Goal: Entertainment & Leisure: Consume media (video, audio)

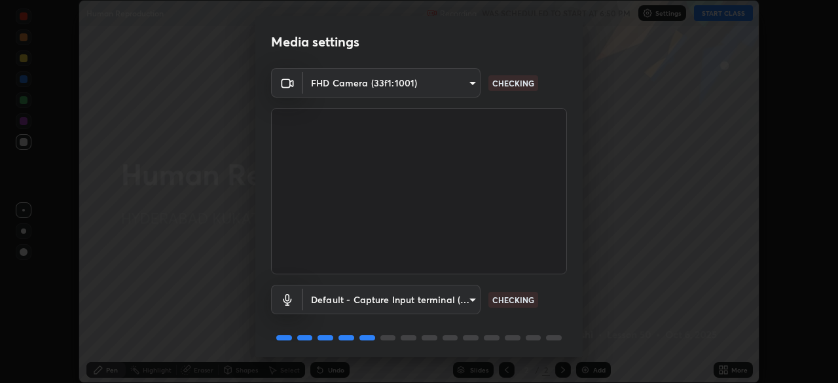
scroll to position [46, 0]
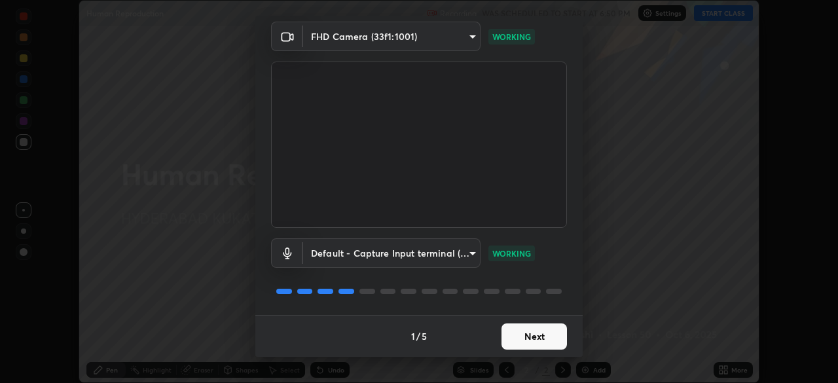
click at [531, 337] on button "Next" at bounding box center [534, 336] width 65 height 26
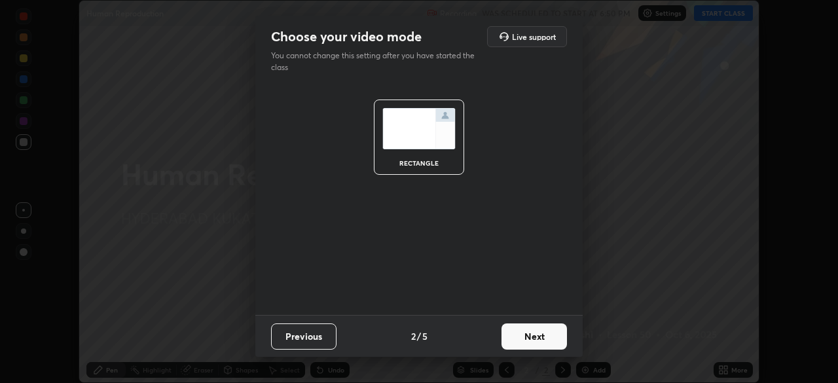
scroll to position [0, 0]
click at [534, 338] on button "Next" at bounding box center [534, 336] width 65 height 26
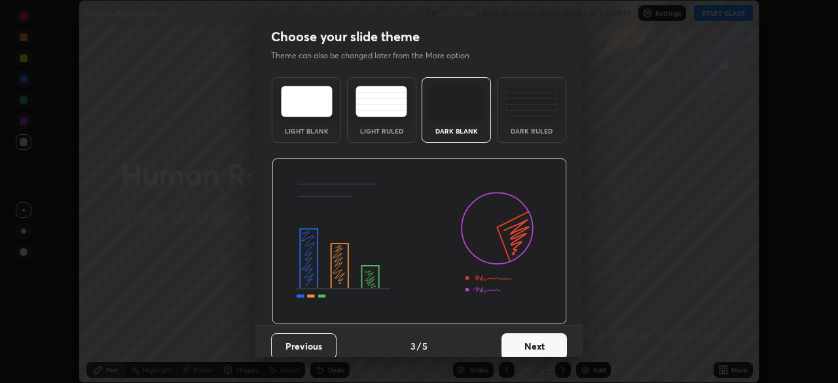
click at [540, 336] on button "Next" at bounding box center [534, 346] width 65 height 26
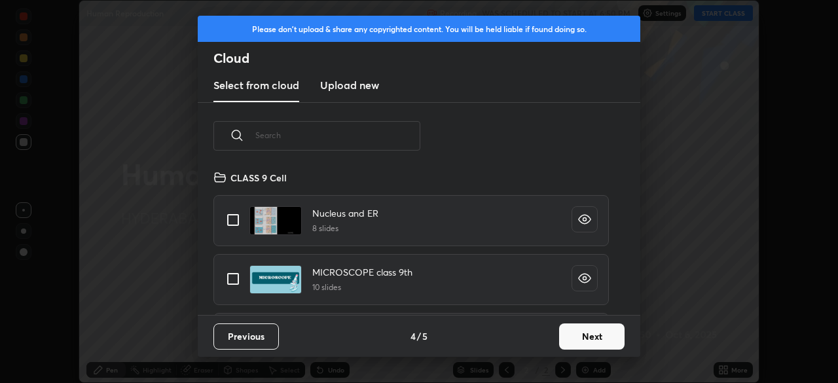
click at [591, 344] on button "Next" at bounding box center [591, 336] width 65 height 26
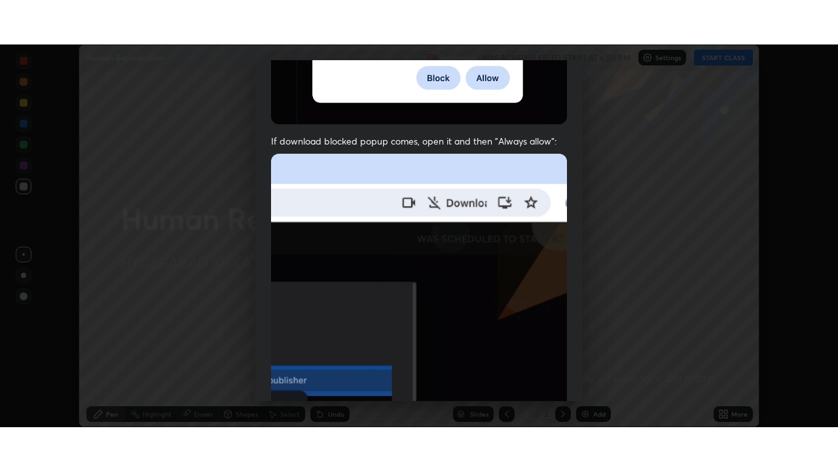
scroll to position [314, 0]
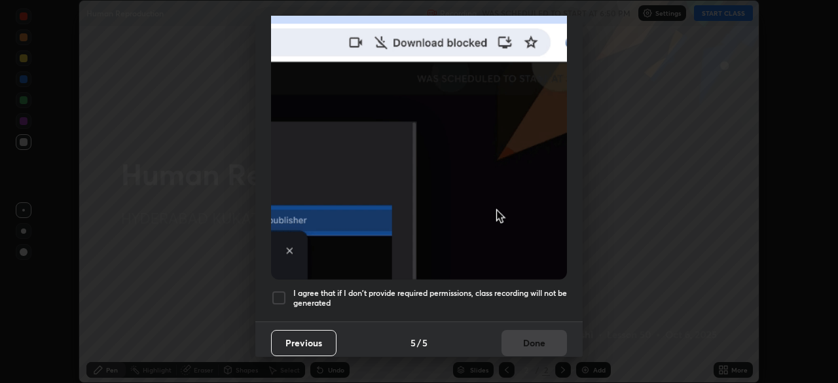
click at [277, 293] on div at bounding box center [279, 298] width 16 height 16
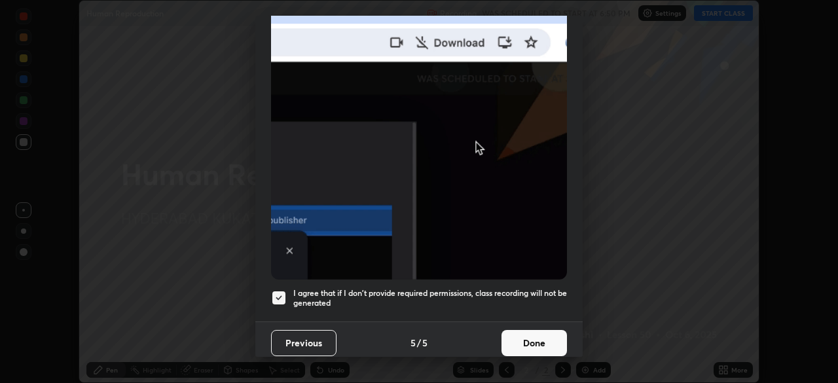
click at [540, 344] on button "Done" at bounding box center [534, 343] width 65 height 26
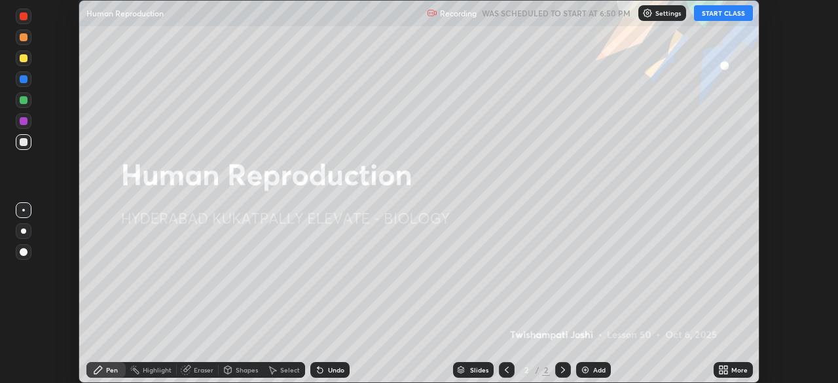
click at [712, 20] on button "START CLASS" at bounding box center [723, 13] width 59 height 16
click at [737, 375] on div "More" at bounding box center [733, 370] width 39 height 16
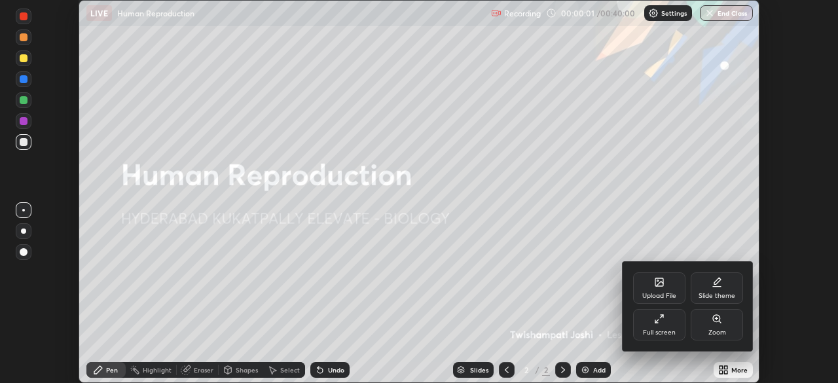
click at [657, 324] on div "Full screen" at bounding box center [659, 324] width 52 height 31
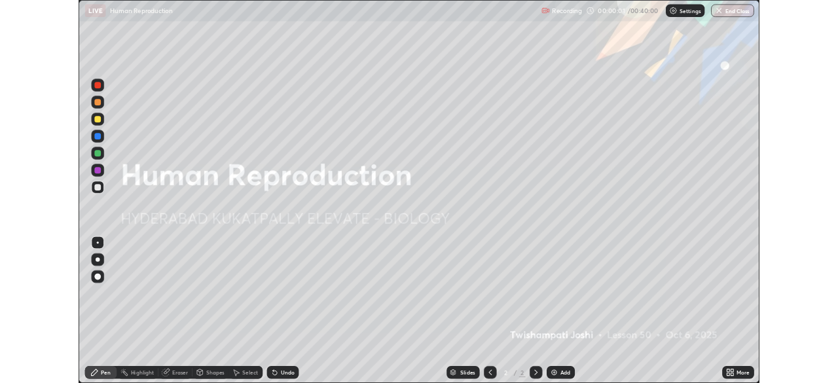
scroll to position [471, 838]
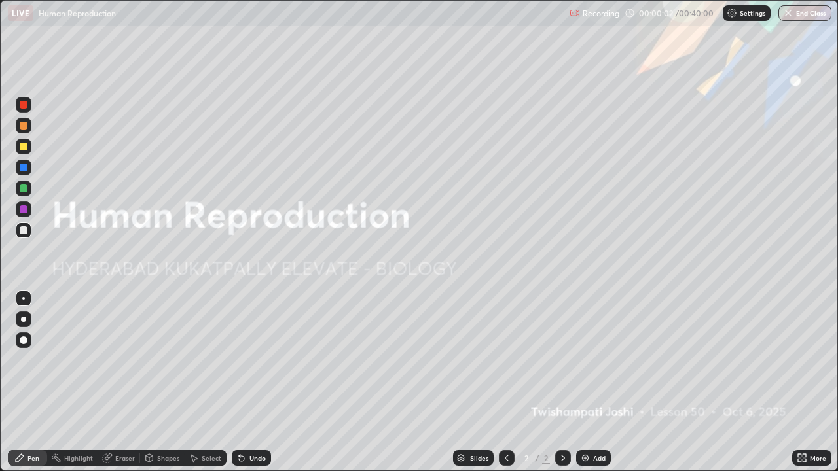
click at [594, 382] on div "Add" at bounding box center [599, 458] width 12 height 7
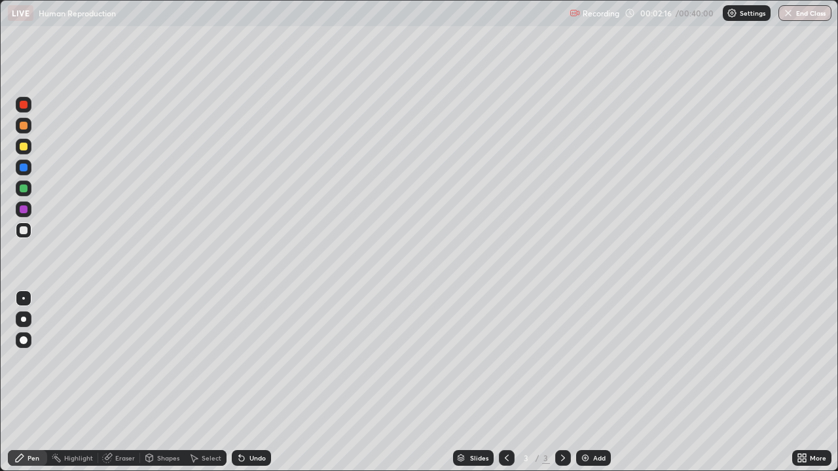
click at [24, 149] on div at bounding box center [24, 147] width 8 height 8
click at [28, 145] on div at bounding box center [24, 147] width 16 height 16
click at [24, 320] on div at bounding box center [23, 319] width 5 height 5
click at [27, 108] on div at bounding box center [24, 105] width 16 height 16
click at [27, 168] on div at bounding box center [24, 168] width 8 height 8
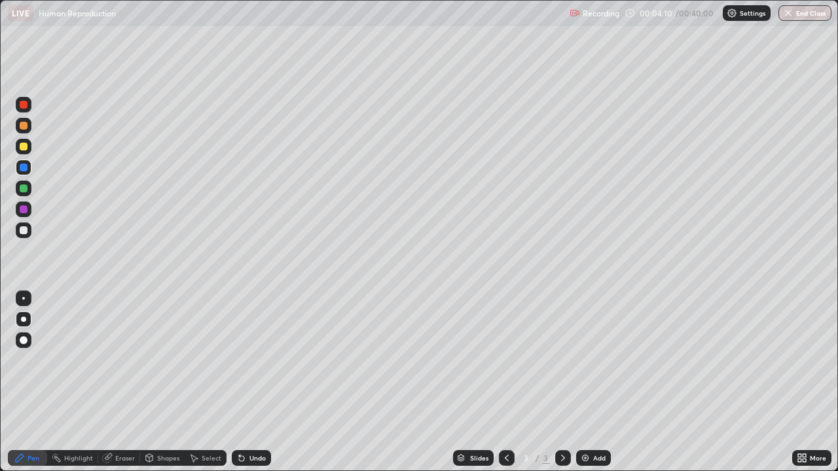
click at [26, 190] on div at bounding box center [24, 189] width 8 height 8
click at [24, 124] on div at bounding box center [24, 126] width 8 height 8
click at [255, 382] on div "Undo" at bounding box center [257, 458] width 16 height 7
click at [259, 382] on div "Undo" at bounding box center [257, 458] width 16 height 7
click at [24, 105] on div at bounding box center [24, 105] width 8 height 8
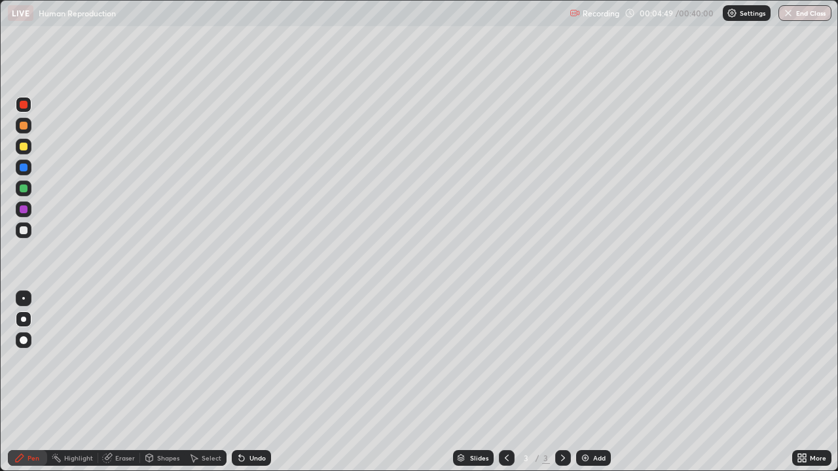
click at [24, 189] on div at bounding box center [24, 189] width 8 height 8
click at [22, 189] on div at bounding box center [24, 189] width 8 height 8
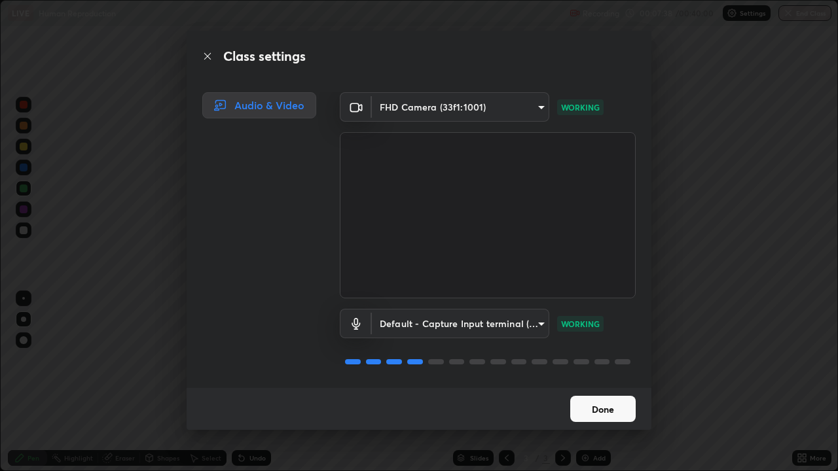
click at [596, 382] on button "Done" at bounding box center [602, 409] width 65 height 26
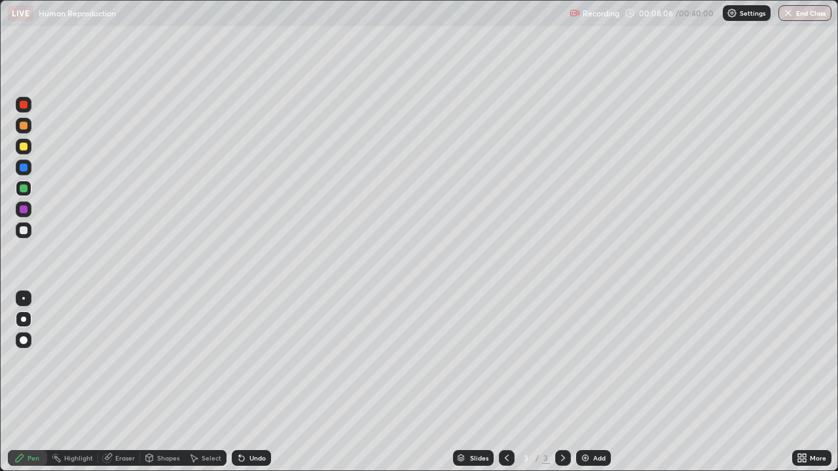
click at [24, 141] on div at bounding box center [24, 147] width 16 height 16
click at [23, 104] on div at bounding box center [24, 105] width 8 height 8
click at [589, 382] on img at bounding box center [585, 458] width 10 height 10
click at [24, 126] on div at bounding box center [24, 126] width 8 height 8
click at [22, 107] on div at bounding box center [24, 105] width 8 height 8
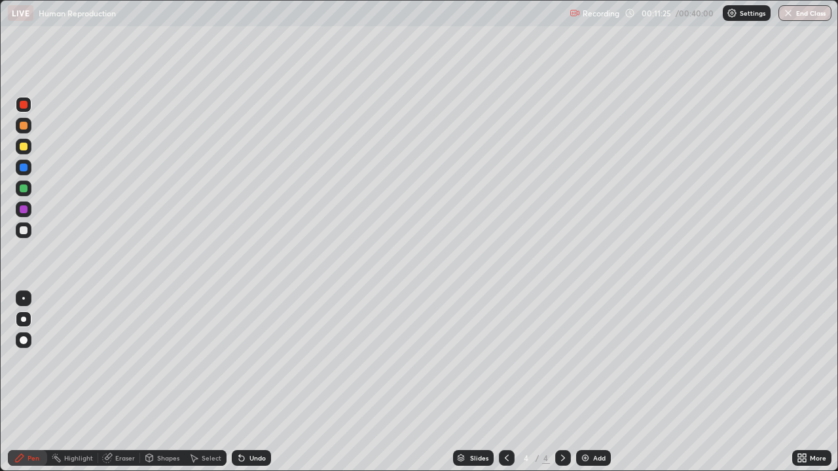
click at [24, 147] on div at bounding box center [24, 147] width 8 height 8
click at [24, 232] on div at bounding box center [24, 231] width 8 height 8
click at [499, 382] on div at bounding box center [507, 458] width 16 height 16
click at [555, 382] on div at bounding box center [563, 458] width 16 height 16
click at [591, 382] on div "Add" at bounding box center [593, 458] width 35 height 16
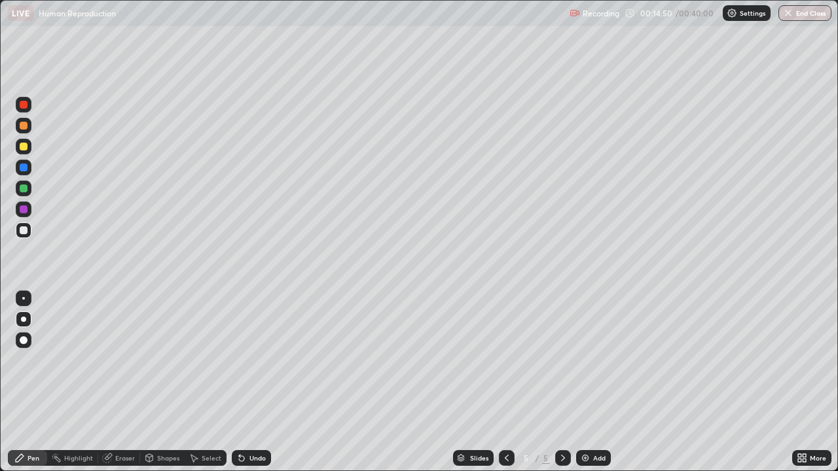
click at [22, 126] on div at bounding box center [24, 126] width 8 height 8
click at [18, 147] on div at bounding box center [24, 147] width 16 height 16
click at [21, 168] on div at bounding box center [24, 168] width 8 height 8
click at [24, 126] on div at bounding box center [24, 126] width 8 height 8
click at [23, 192] on div at bounding box center [24, 189] width 8 height 8
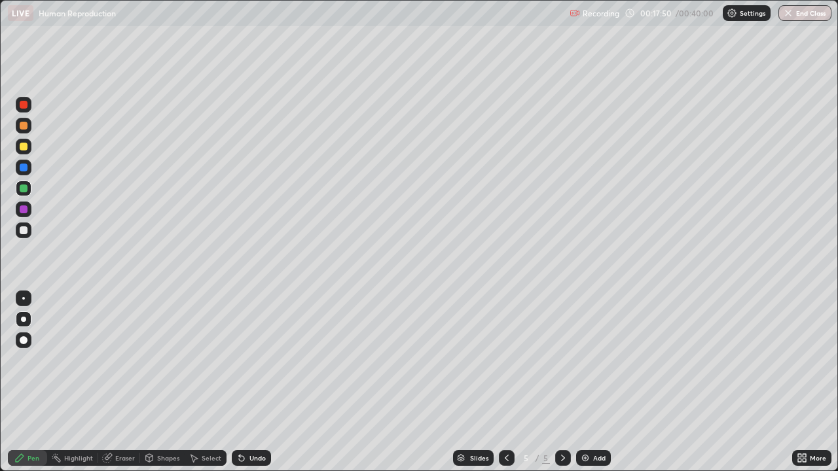
click at [24, 152] on div at bounding box center [24, 147] width 16 height 16
click at [22, 128] on div at bounding box center [24, 126] width 8 height 8
click at [25, 167] on div at bounding box center [24, 168] width 8 height 8
click at [24, 189] on div at bounding box center [24, 189] width 8 height 8
click at [23, 210] on div at bounding box center [24, 210] width 8 height 8
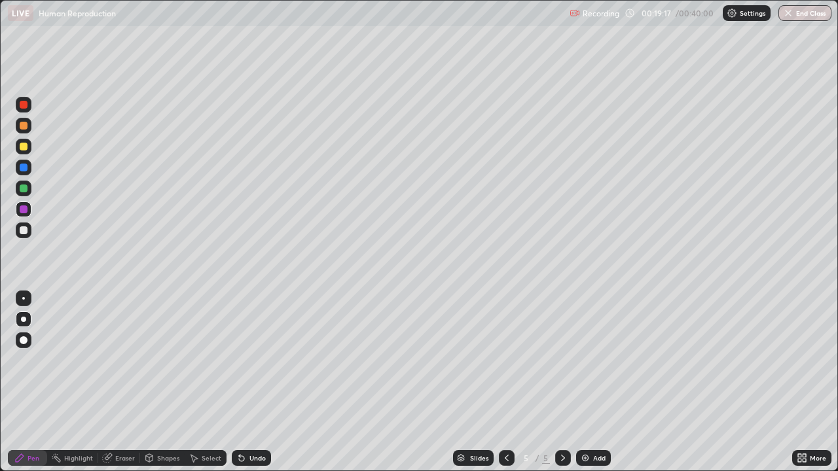
click at [24, 166] on div at bounding box center [24, 168] width 8 height 8
click at [249, 382] on div "Undo" at bounding box center [257, 458] width 16 height 7
click at [24, 187] on div at bounding box center [24, 189] width 8 height 8
click at [27, 107] on div at bounding box center [24, 105] width 8 height 8
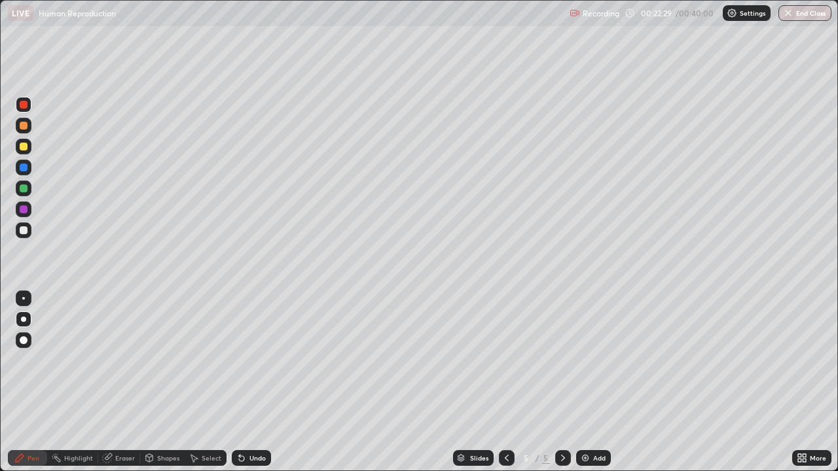
click at [809, 382] on div "More" at bounding box center [811, 458] width 39 height 16
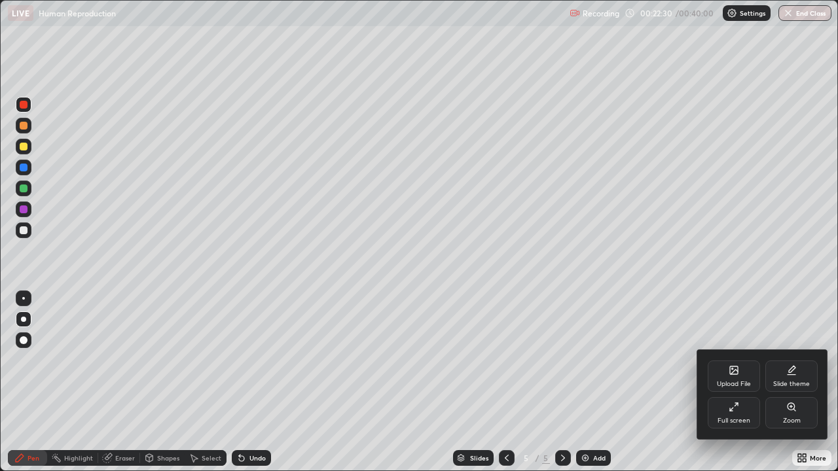
click at [727, 382] on div "Full screen" at bounding box center [734, 421] width 33 height 7
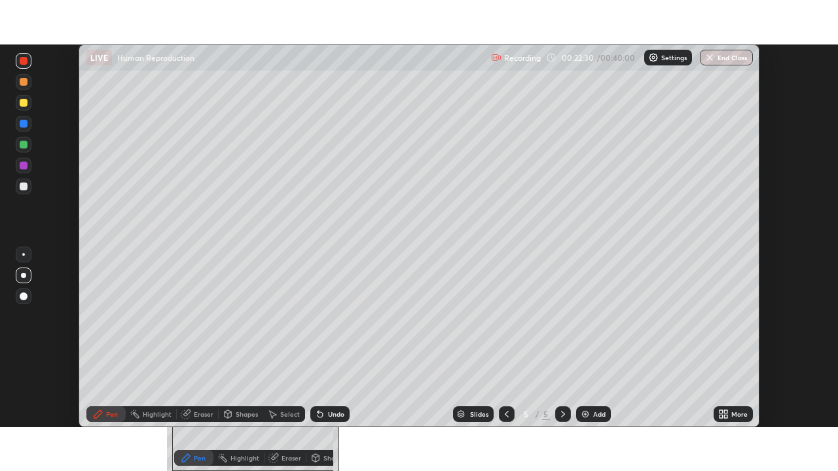
scroll to position [65091, 64636]
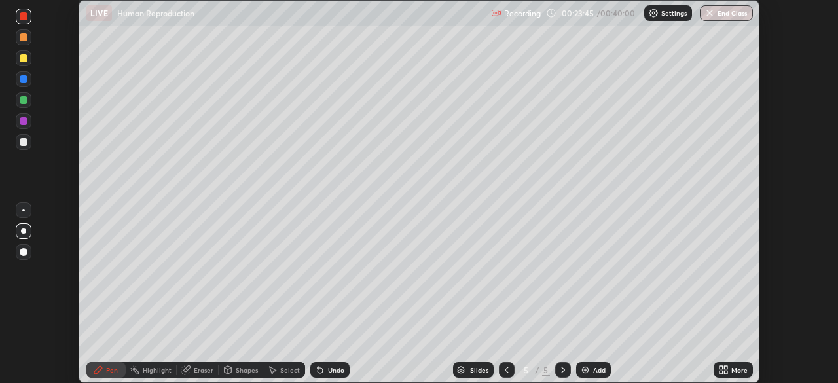
click at [725, 375] on icon at bounding box center [723, 370] width 10 height 10
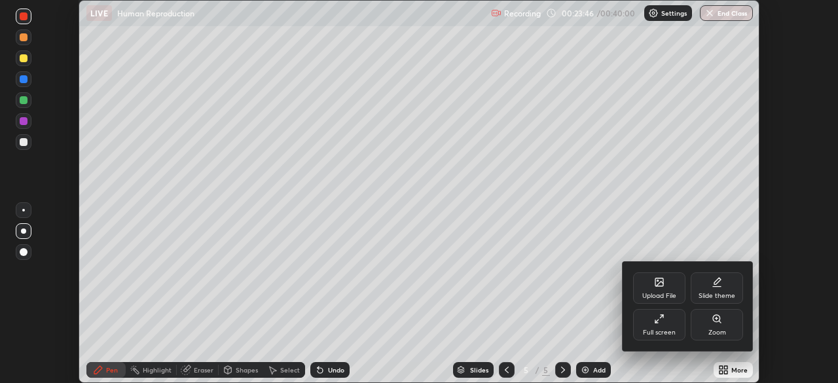
click at [682, 331] on div "Full screen" at bounding box center [659, 324] width 52 height 31
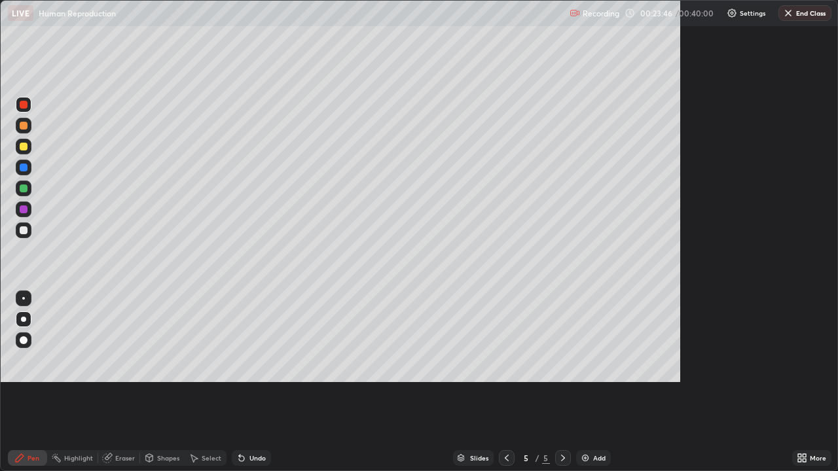
scroll to position [471, 838]
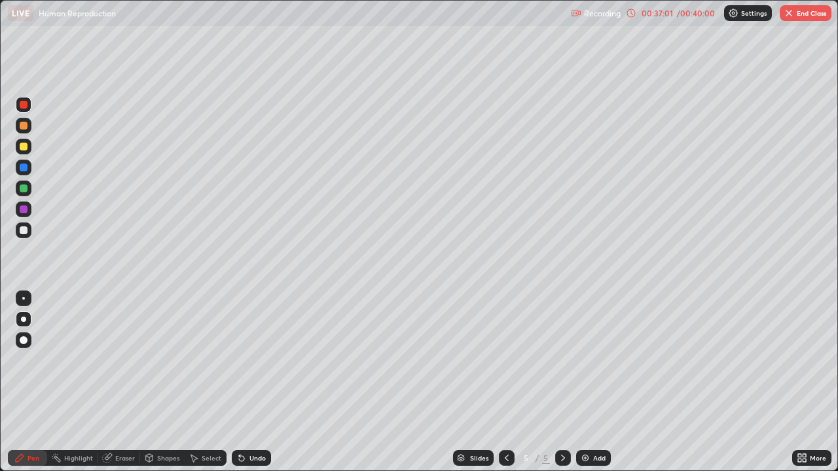
click at [801, 20] on button "End Class" at bounding box center [806, 13] width 52 height 16
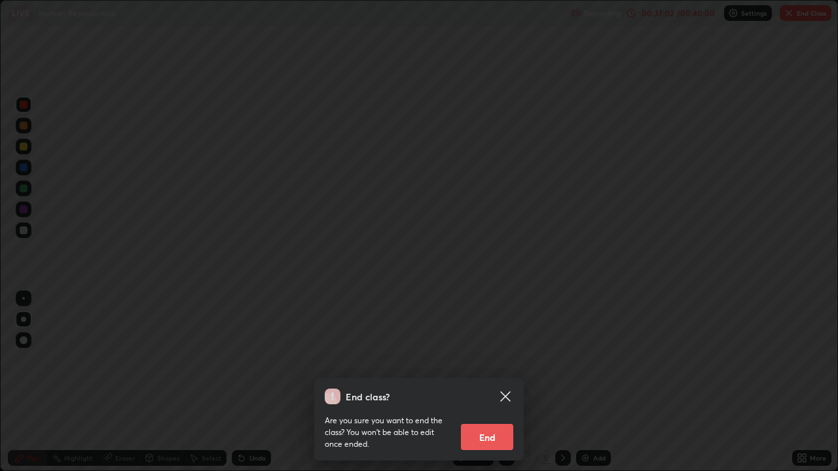
click at [486, 382] on button "End" at bounding box center [487, 437] width 52 height 26
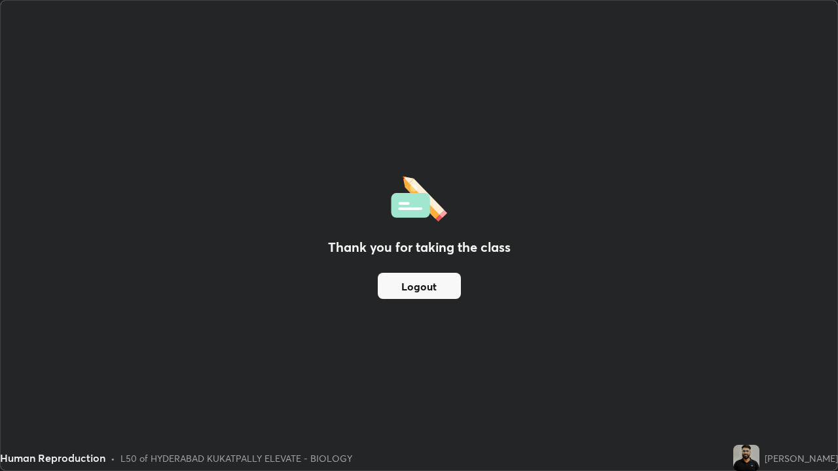
click at [447, 289] on button "Logout" at bounding box center [419, 286] width 83 height 26
